Goal: Task Accomplishment & Management: Manage account settings

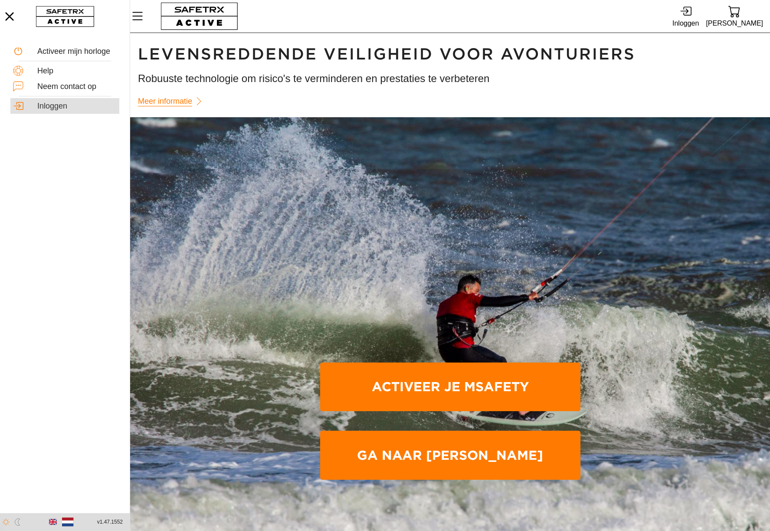
click at [66, 105] on div "Inloggen" at bounding box center [76, 107] width 79 height 10
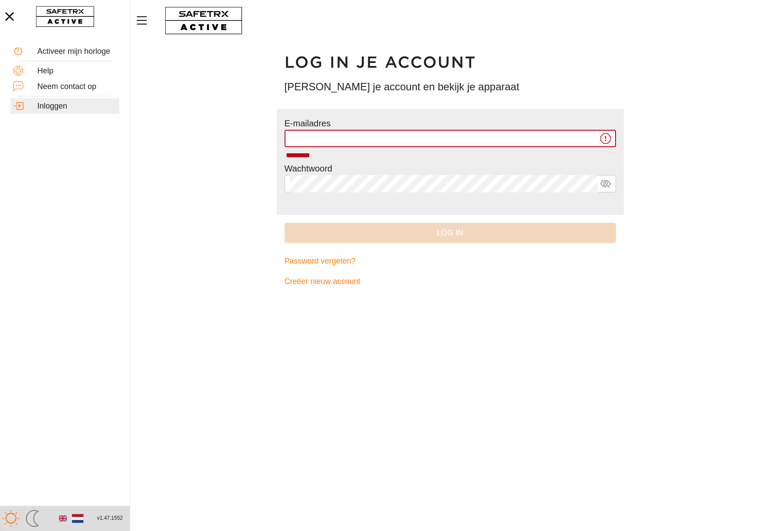
type input "**********"
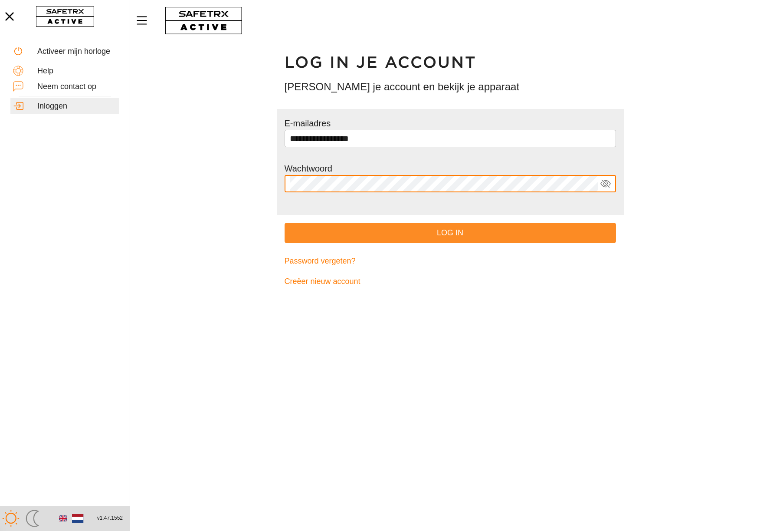
click at [416, 234] on span "Log in" at bounding box center [451, 232] width 318 height 13
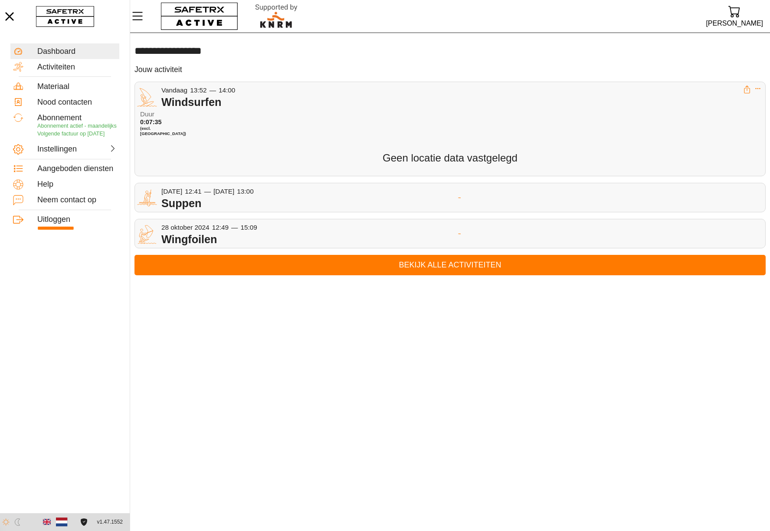
click at [279, 96] on div "Windsurfen" at bounding box center [452, 101] width 582 height 13
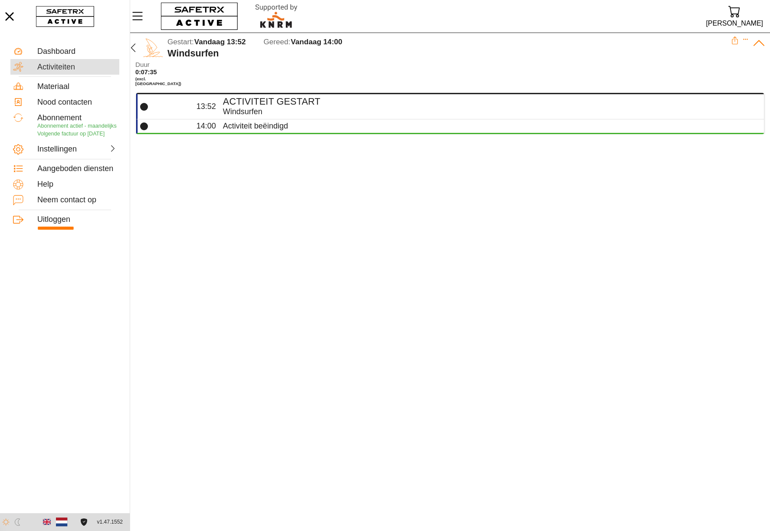
click at [59, 68] on div "Activiteiten" at bounding box center [76, 67] width 79 height 10
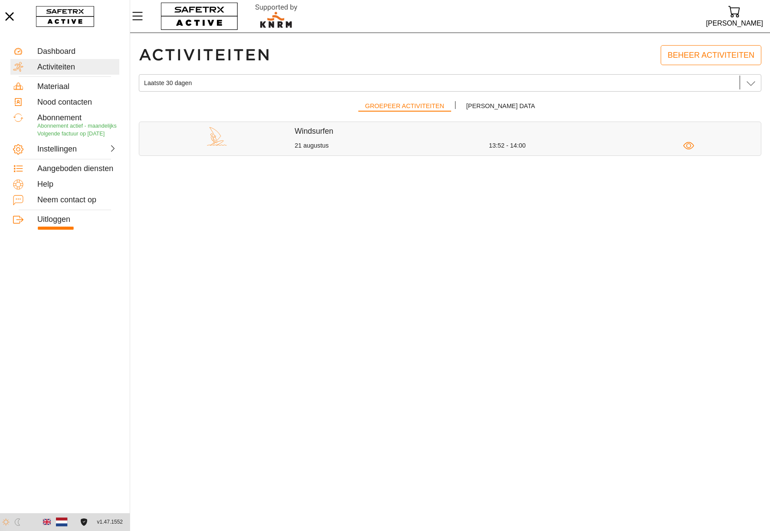
click at [273, 135] on div at bounding box center [216, 138] width 155 height 24
click at [324, 129] on h5 "Windsurfen" at bounding box center [528, 131] width 466 height 10
click at [687, 144] on icon "button" at bounding box center [688, 145] width 11 height 11
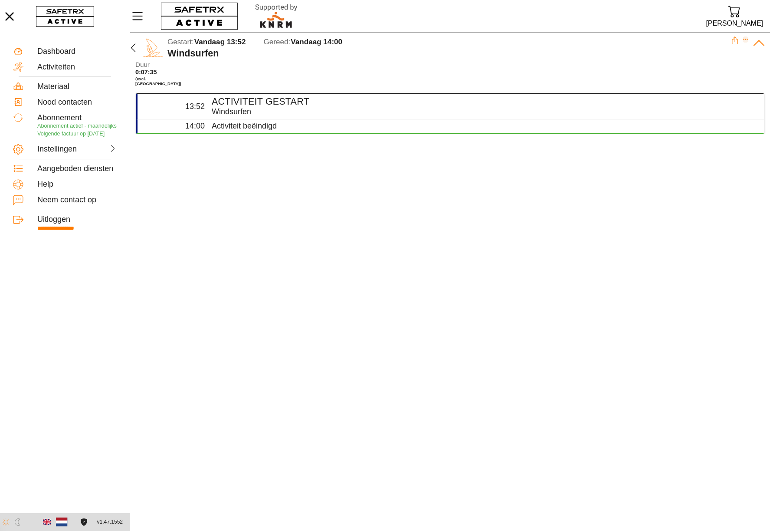
click at [746, 39] on icon "Uitklappen" at bounding box center [746, 39] width 6 height 6
click at [711, 72] on div "Verwijder activiteit" at bounding box center [709, 74] width 64 height 10
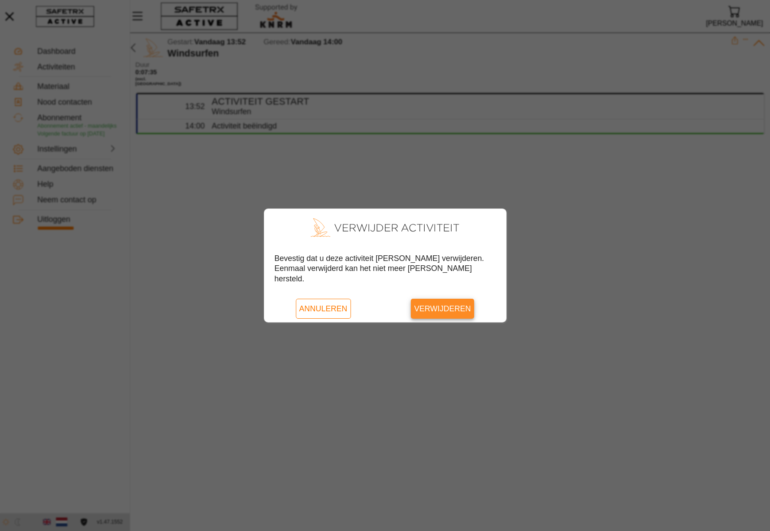
click at [433, 310] on span "Verwijderen" at bounding box center [442, 309] width 57 height 20
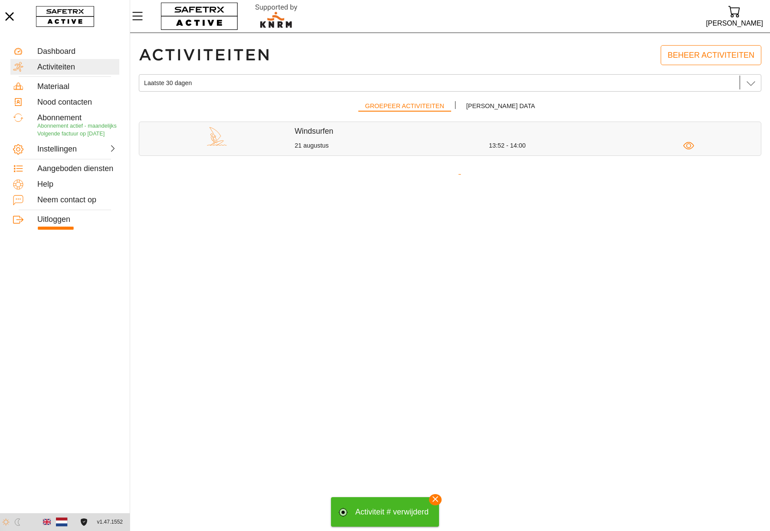
click at [195, 163] on div at bounding box center [450, 173] width 623 height 23
click at [59, 154] on div "Instellingen" at bounding box center [56, 149] width 38 height 10
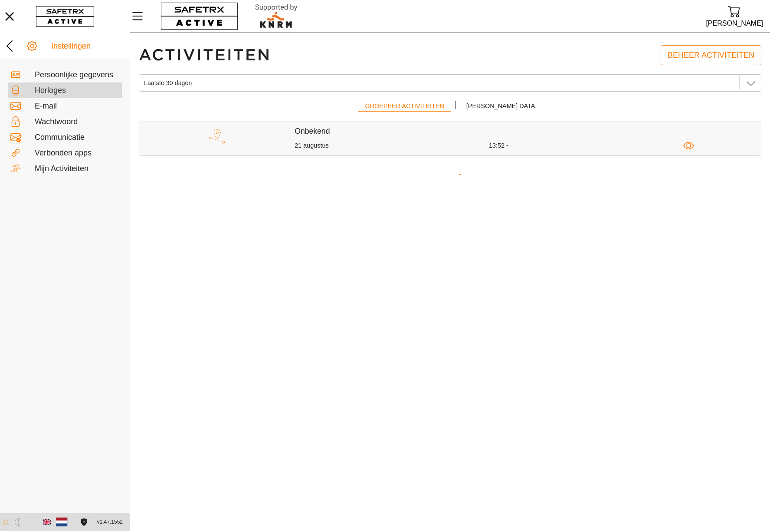
click at [62, 92] on div "Horloges" at bounding box center [77, 91] width 85 height 10
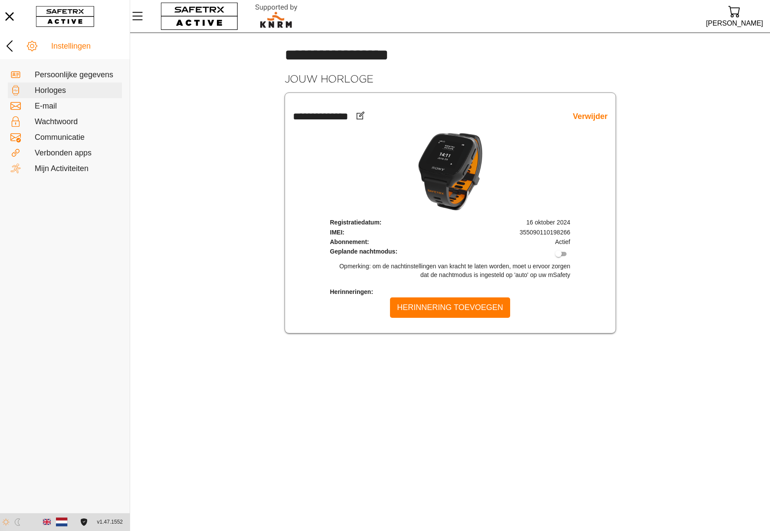
click at [461, 174] on img at bounding box center [450, 171] width 65 height 79
click at [201, 134] on main "**********" at bounding box center [450, 282] width 640 height 498
click at [78, 152] on div "Verbonden apps" at bounding box center [77, 153] width 85 height 10
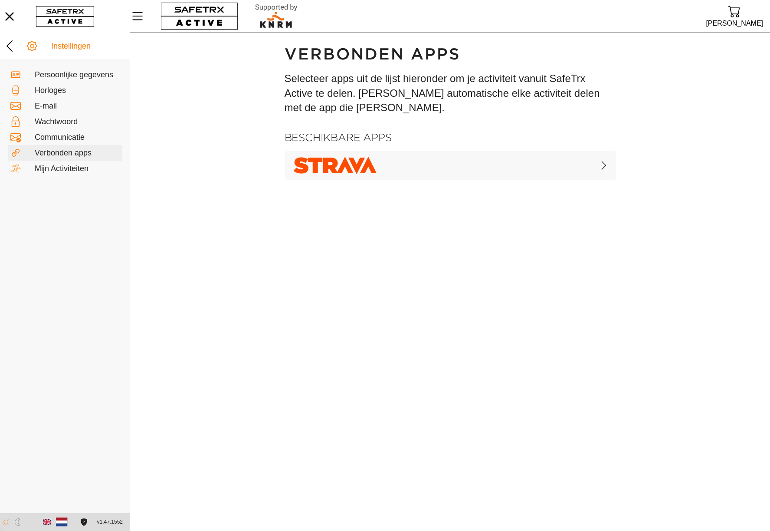
click at [233, 142] on main "Verbonden apps Selecteer apps uit de lijst hieronder om je activiteit vanuit Sa…" at bounding box center [450, 282] width 640 height 498
click at [47, 72] on div "Persoonlijke gegevens" at bounding box center [77, 75] width 85 height 10
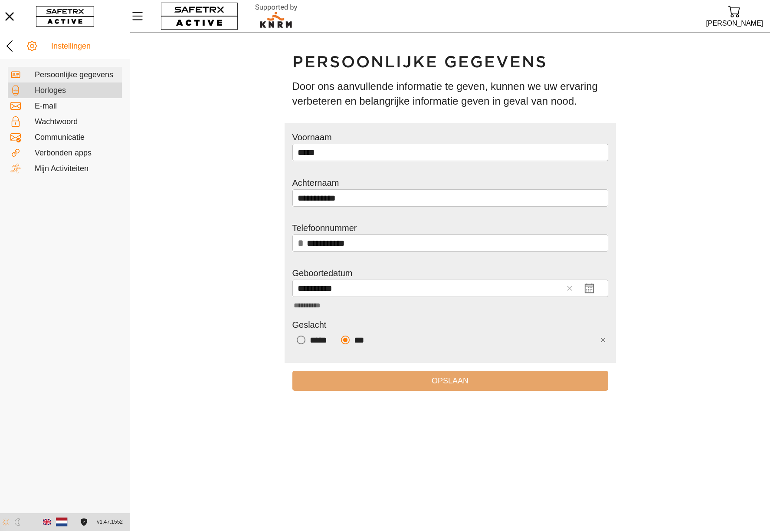
click at [49, 90] on div "Horloges" at bounding box center [77, 91] width 85 height 10
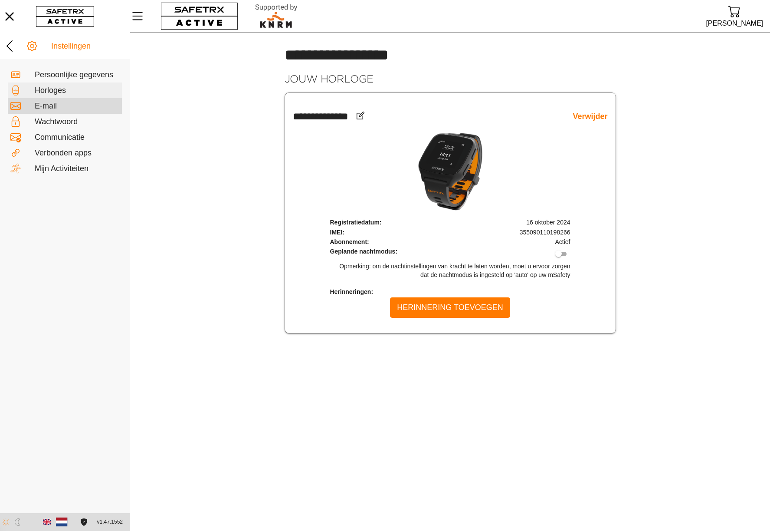
click at [49, 108] on div "E-mail" at bounding box center [77, 107] width 85 height 10
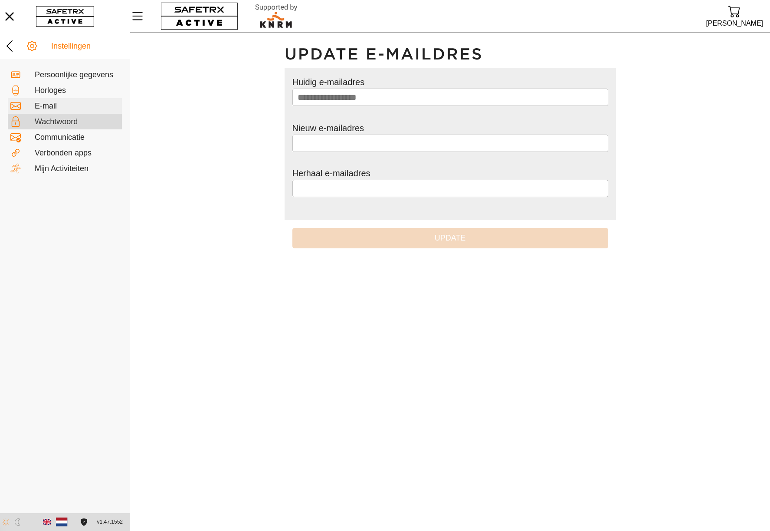
click at [49, 121] on div "Wachtwoord" at bounding box center [77, 122] width 85 height 10
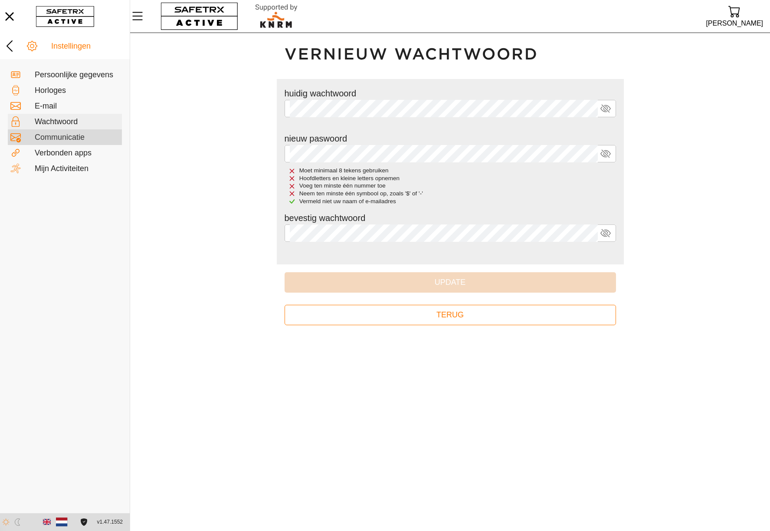
click at [54, 137] on div "Communicatie" at bounding box center [77, 138] width 85 height 10
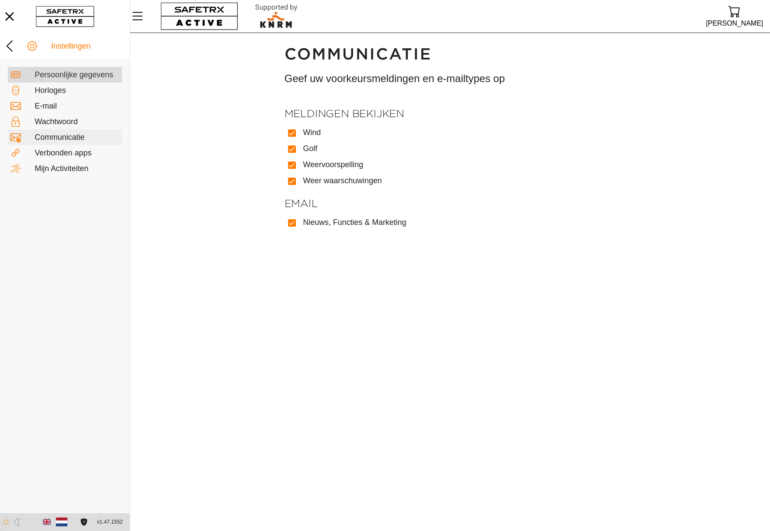
click at [47, 72] on div "Persoonlijke gegevens" at bounding box center [77, 75] width 85 height 10
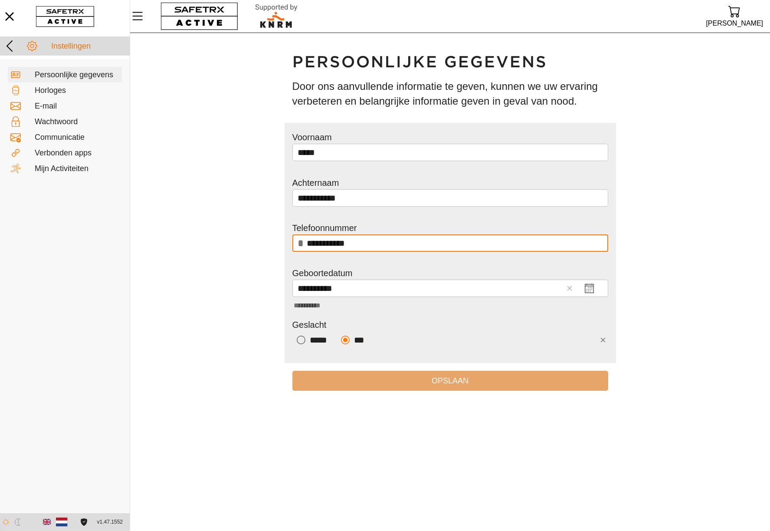
click at [13, 48] on icon at bounding box center [10, 46] width 14 height 14
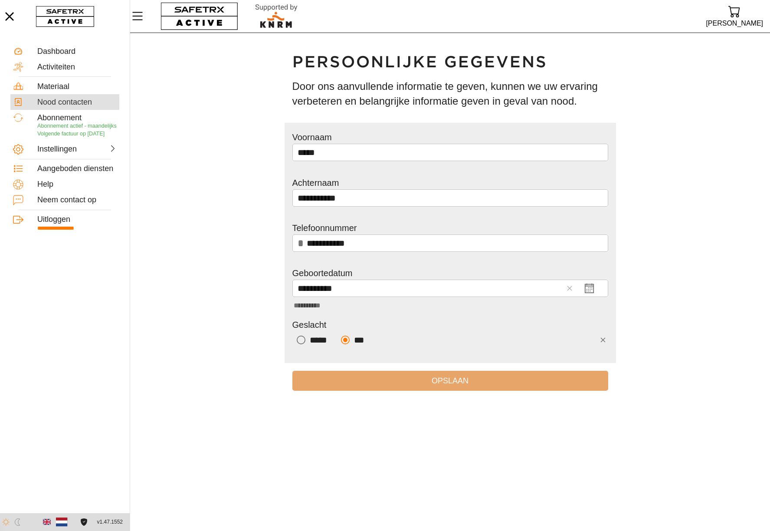
click at [53, 102] on div "Nood contacten" at bounding box center [76, 103] width 79 height 10
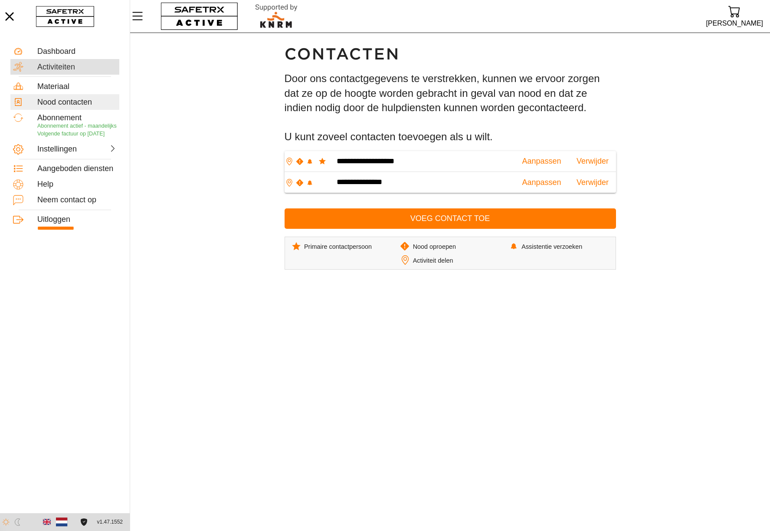
click at [48, 71] on div "Activiteiten" at bounding box center [76, 67] width 79 height 10
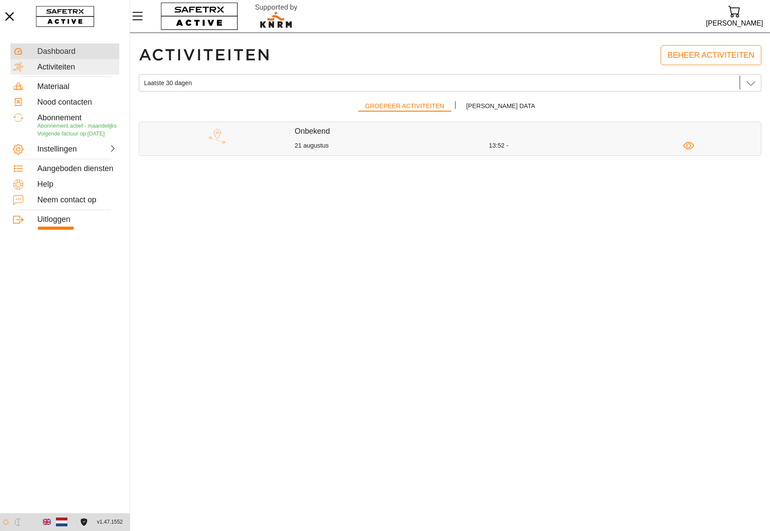
click at [44, 49] on div "Dashboard" at bounding box center [76, 52] width 79 height 10
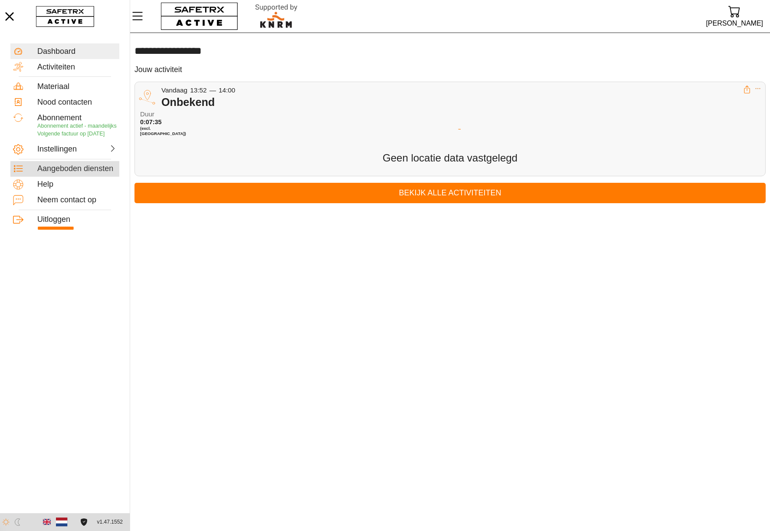
click at [55, 174] on div "Aangeboden diensten" at bounding box center [76, 169] width 79 height 10
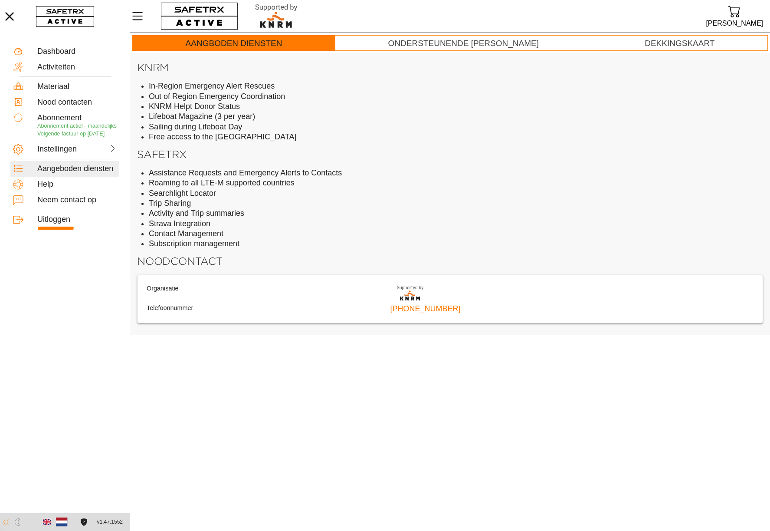
scroll to position [0, 0]
click at [60, 154] on div "Instellingen" at bounding box center [56, 149] width 38 height 10
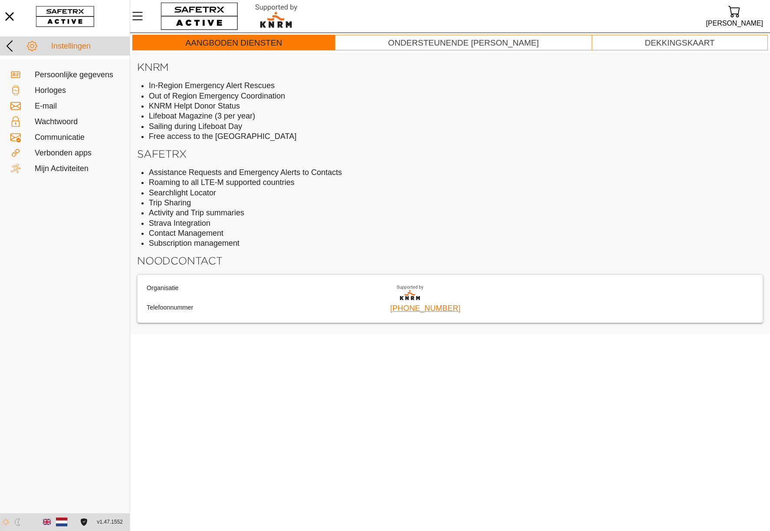
click at [12, 45] on icon at bounding box center [10, 46] width 14 height 14
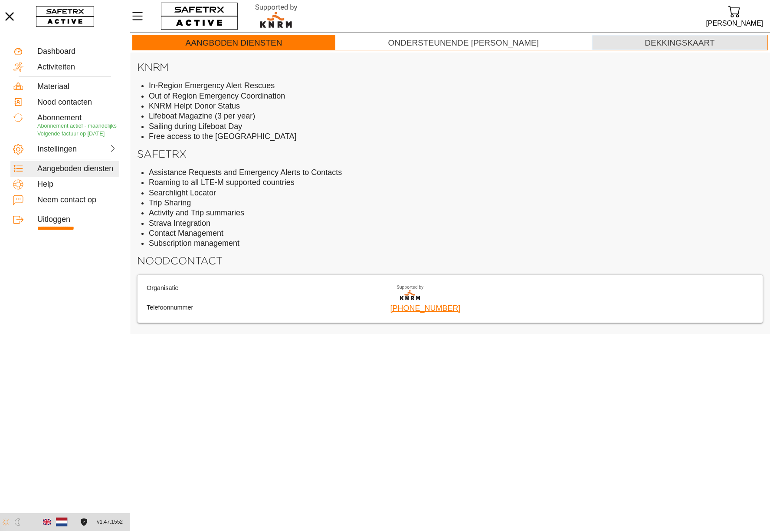
click at [645, 41] on div "Dekkingskaart" at bounding box center [680, 43] width 70 height 10
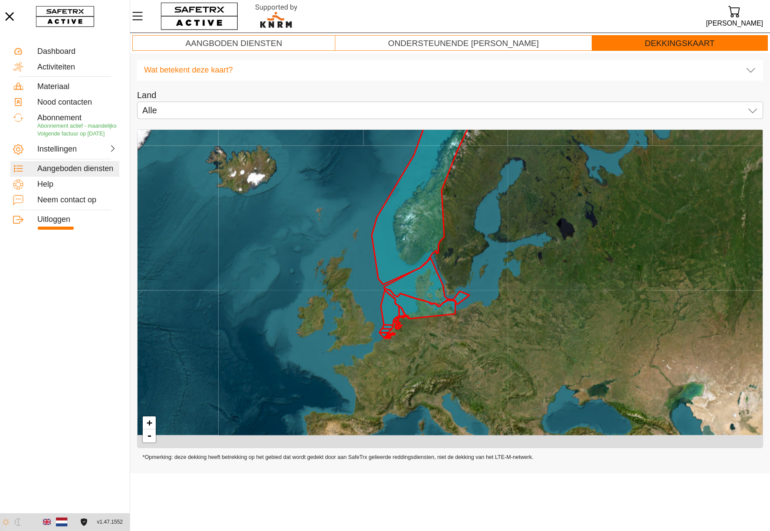
drag, startPoint x: 351, startPoint y: 291, endPoint x: 366, endPoint y: 205, distance: 87.3
click at [375, 203] on div "+ -" at bounding box center [450, 289] width 625 height 318
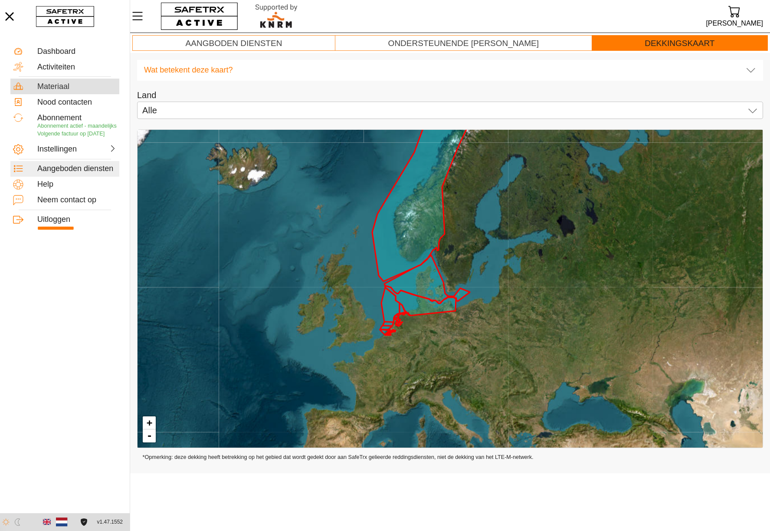
click at [44, 84] on div "Materiaal" at bounding box center [76, 87] width 79 height 10
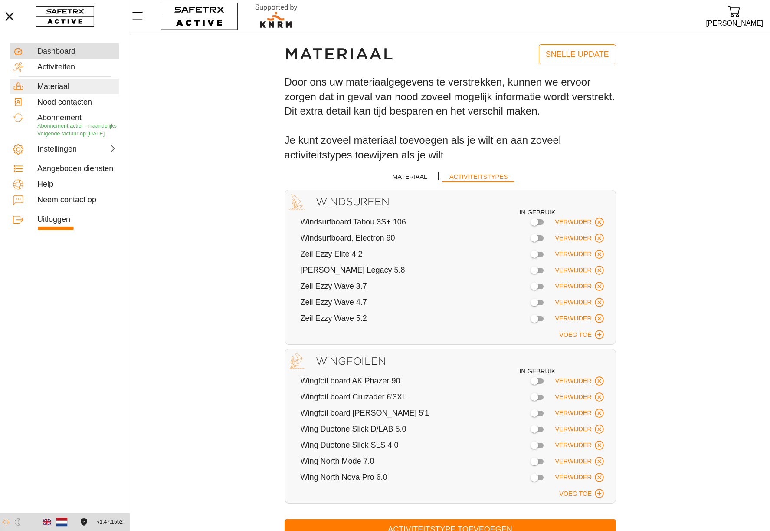
click at [53, 52] on div "Dashboard" at bounding box center [76, 52] width 79 height 10
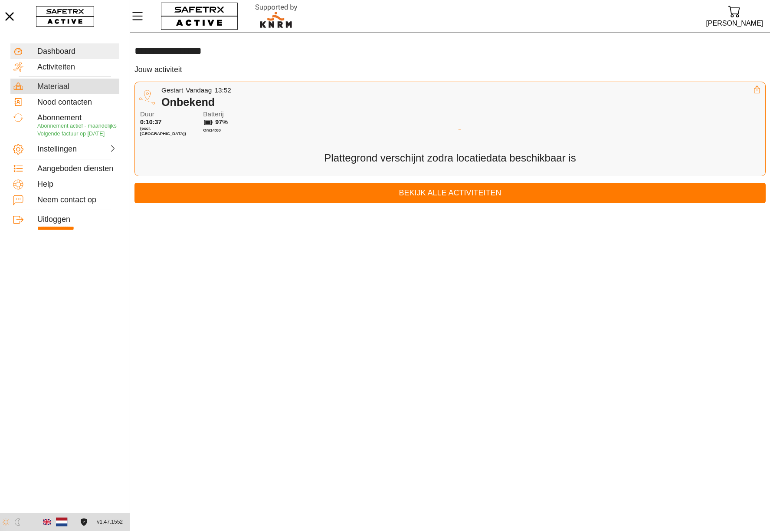
click at [50, 90] on div "Materiaal" at bounding box center [76, 87] width 79 height 10
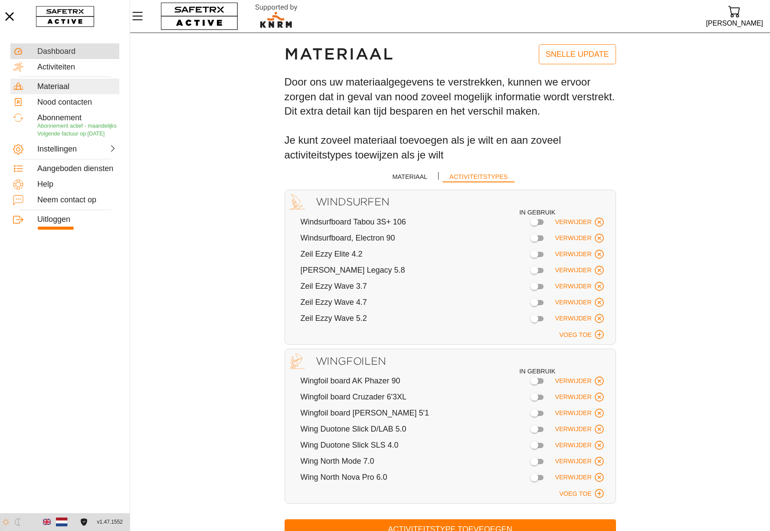
click at [51, 53] on div "Dashboard" at bounding box center [76, 52] width 79 height 10
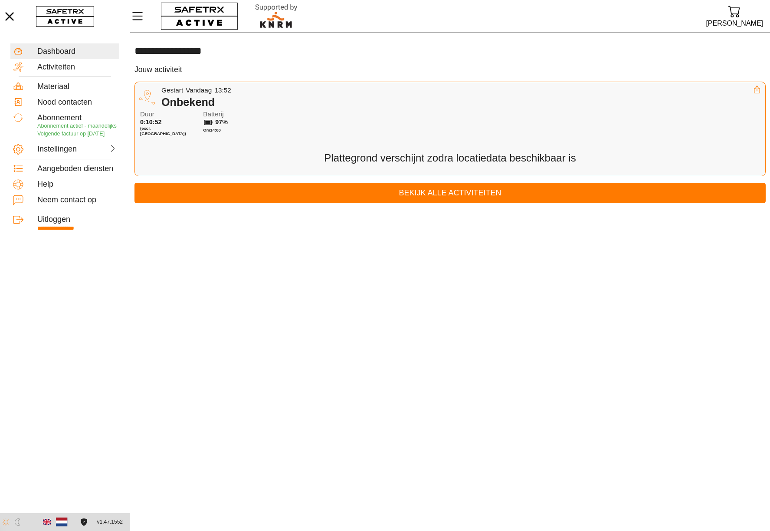
click at [209, 226] on main "**********" at bounding box center [450, 282] width 640 height 498
click at [182, 18] on button "button" at bounding box center [199, 16] width 85 height 33
drag, startPoint x: 310, startPoint y: 293, endPoint x: 298, endPoint y: 286, distance: 14.1
click at [309, 292] on main "**********" at bounding box center [450, 282] width 640 height 498
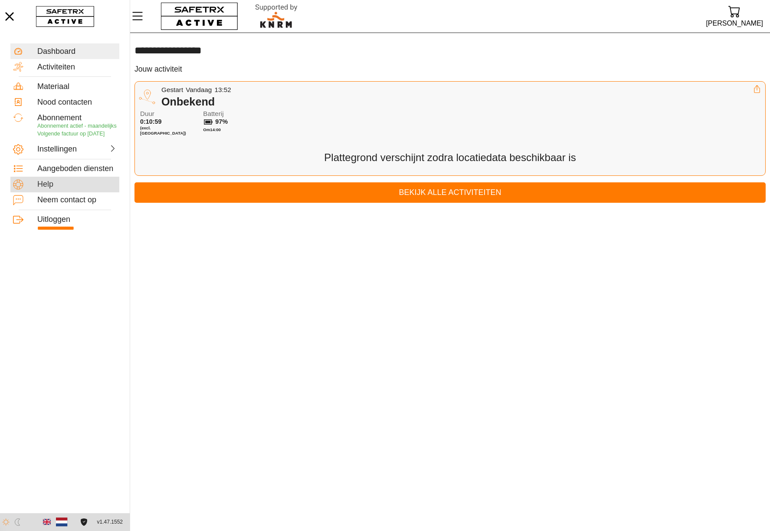
click at [43, 189] on div "Help" at bounding box center [76, 185] width 79 height 10
